Goal: Task Accomplishment & Management: Manage account settings

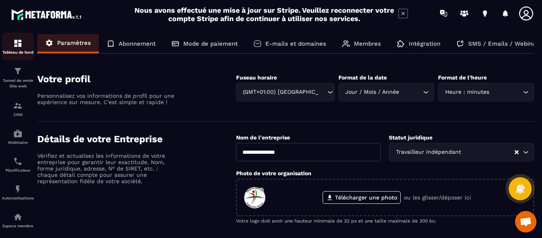
click at [15, 42] on img at bounding box center [18, 44] width 10 height 10
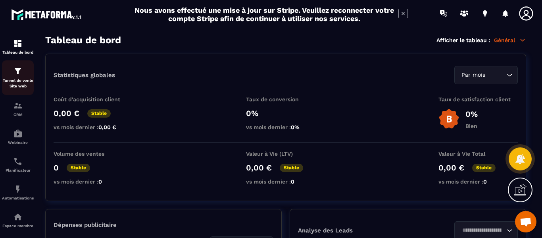
click at [18, 76] on div "Tunnel de vente Site web" at bounding box center [18, 77] width 32 height 23
click at [526, 13] on icon at bounding box center [526, 13] width 14 height 14
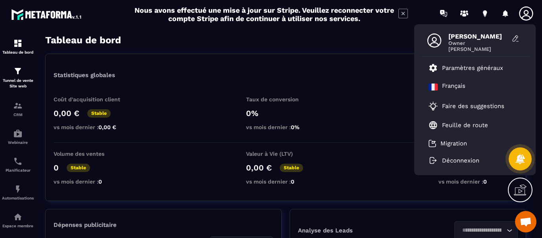
click at [466, 37] on span "[PERSON_NAME]" at bounding box center [479, 37] width 60 height 8
click at [460, 47] on span "[PERSON_NAME]" at bounding box center [479, 49] width 60 height 6
click at [513, 36] on icon at bounding box center [516, 39] width 8 height 8
click at [516, 37] on icon at bounding box center [516, 39] width 8 height 8
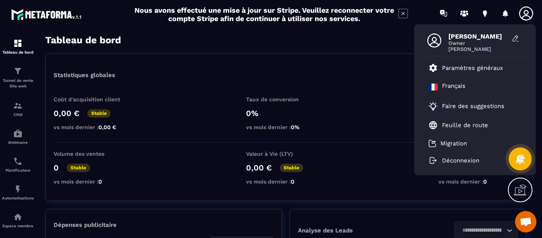
click at [432, 39] on icon at bounding box center [435, 41] width 16 height 16
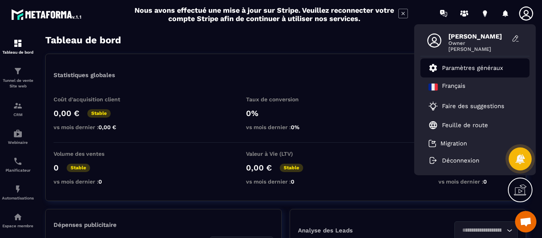
click at [466, 67] on p "Paramètres généraux" at bounding box center [472, 67] width 61 height 7
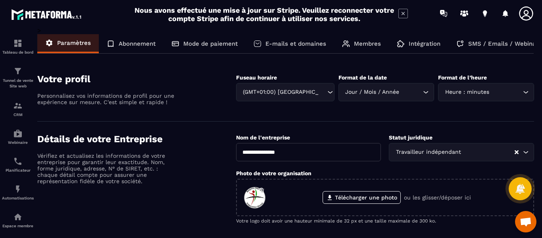
click at [136, 44] on p "Abonnement" at bounding box center [137, 43] width 37 height 7
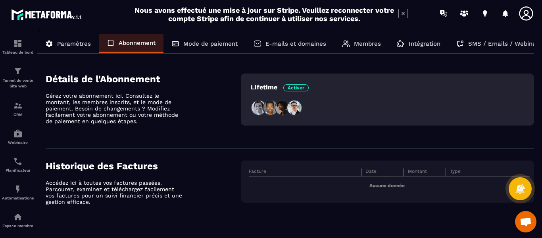
click at [74, 44] on p "Paramètres" at bounding box center [74, 43] width 34 height 7
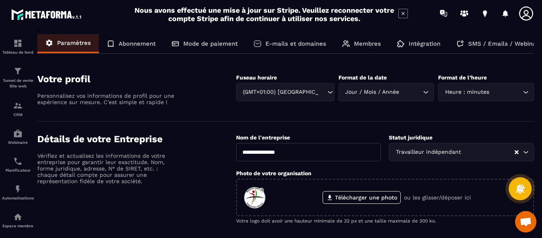
click at [134, 43] on p "Abonnement" at bounding box center [137, 43] width 37 height 7
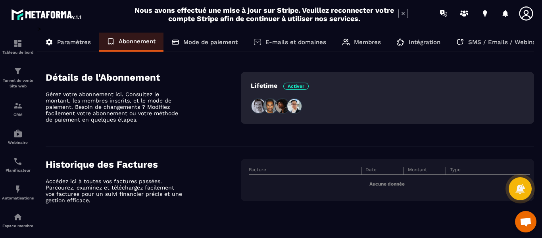
scroll to position [2, 0]
click at [403, 13] on icon at bounding box center [404, 14] width 10 height 10
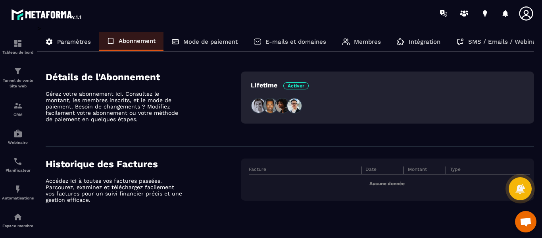
click at [528, 14] on icon at bounding box center [526, 13] width 14 height 14
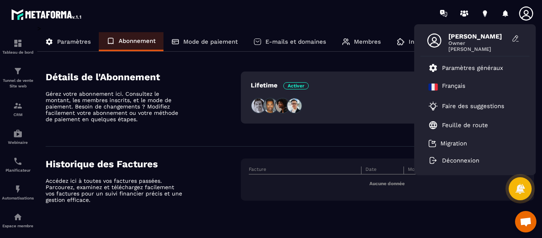
click at [459, 46] on span "[PERSON_NAME]" at bounding box center [479, 49] width 60 height 6
click at [516, 39] on icon at bounding box center [515, 38] width 5 height 6
click at [75, 42] on p "Paramètres" at bounding box center [74, 41] width 34 height 7
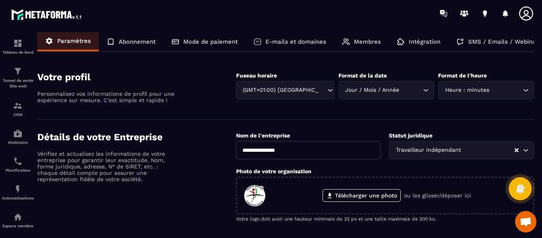
click at [137, 39] on p "Abonnement" at bounding box center [137, 41] width 37 height 7
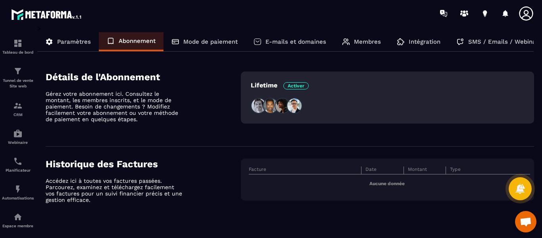
click at [220, 40] on p "Mode de paiement" at bounding box center [210, 41] width 54 height 7
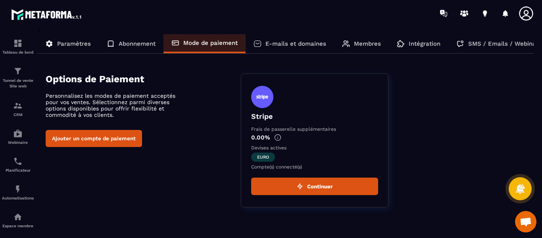
click at [497, 42] on p "SMS / Emails / Webinaires" at bounding box center [507, 43] width 79 height 7
